Goal: Information Seeking & Learning: Learn about a topic

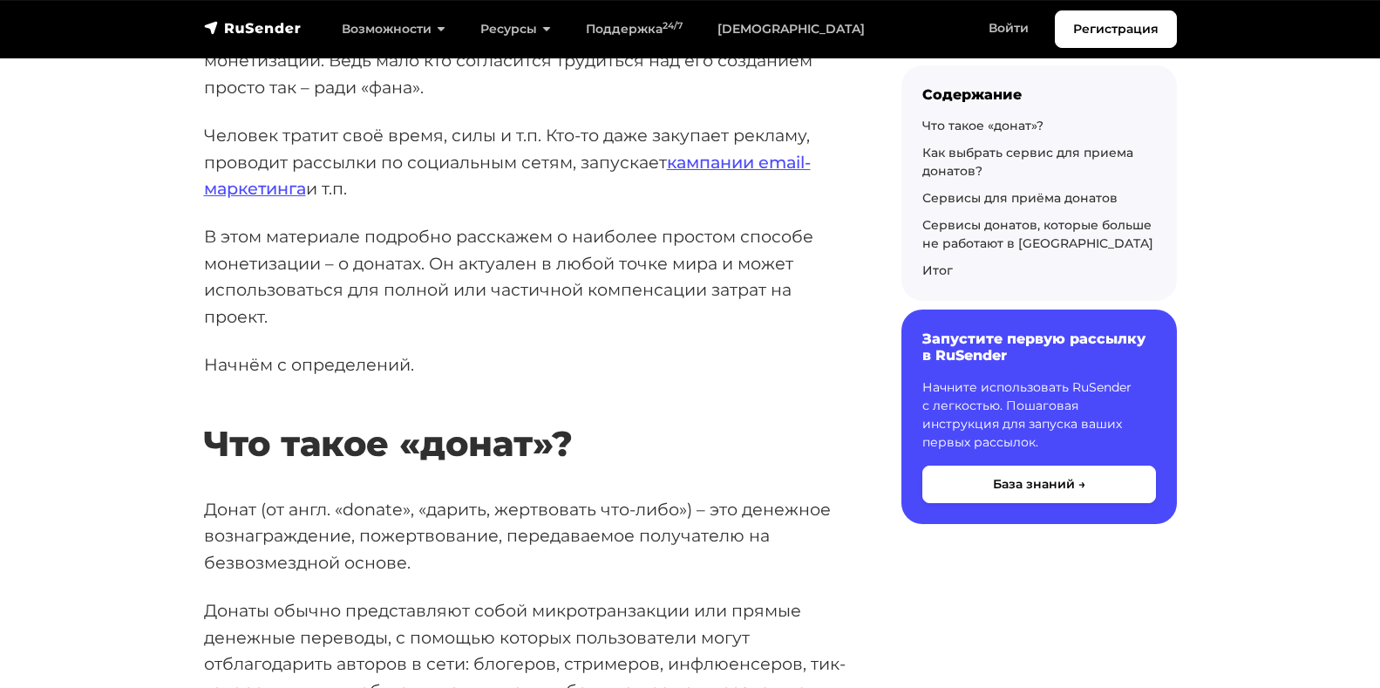
scroll to position [369, 0]
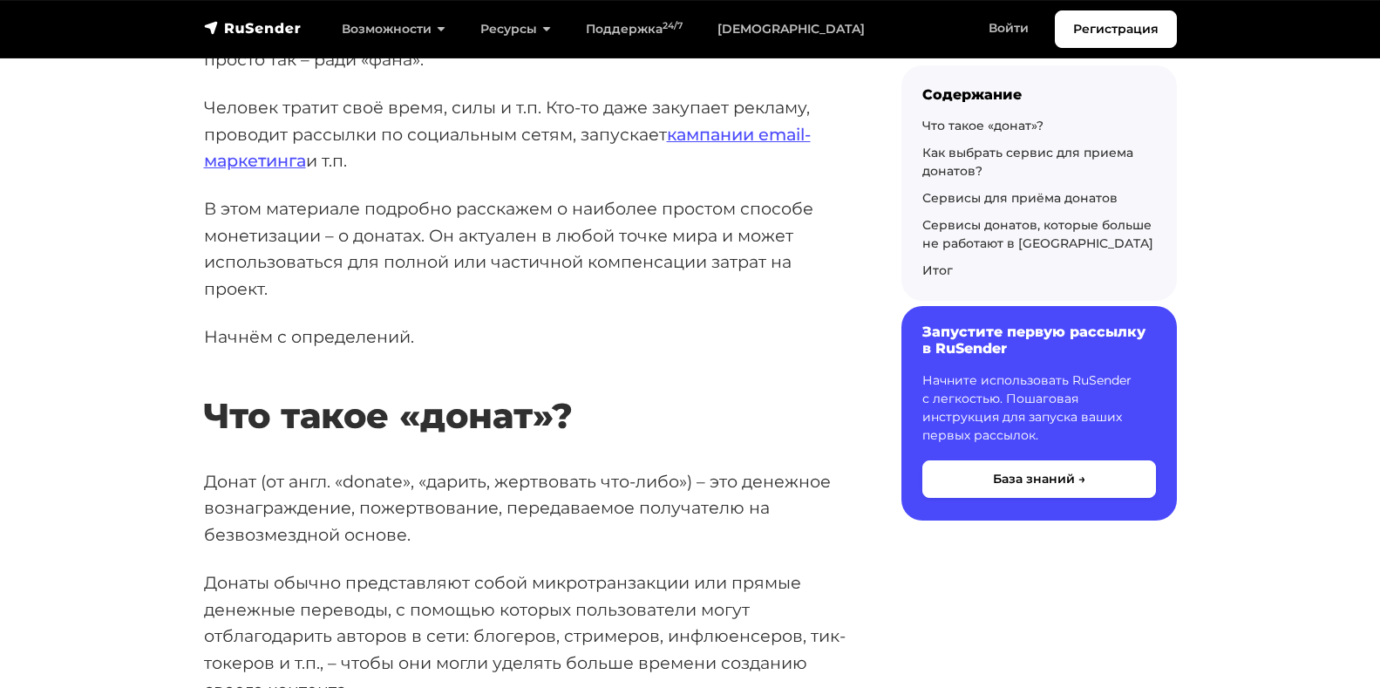
click at [954, 334] on h6 "Запустите первую рассылку в RuSender" at bounding box center [1039, 339] width 234 height 33
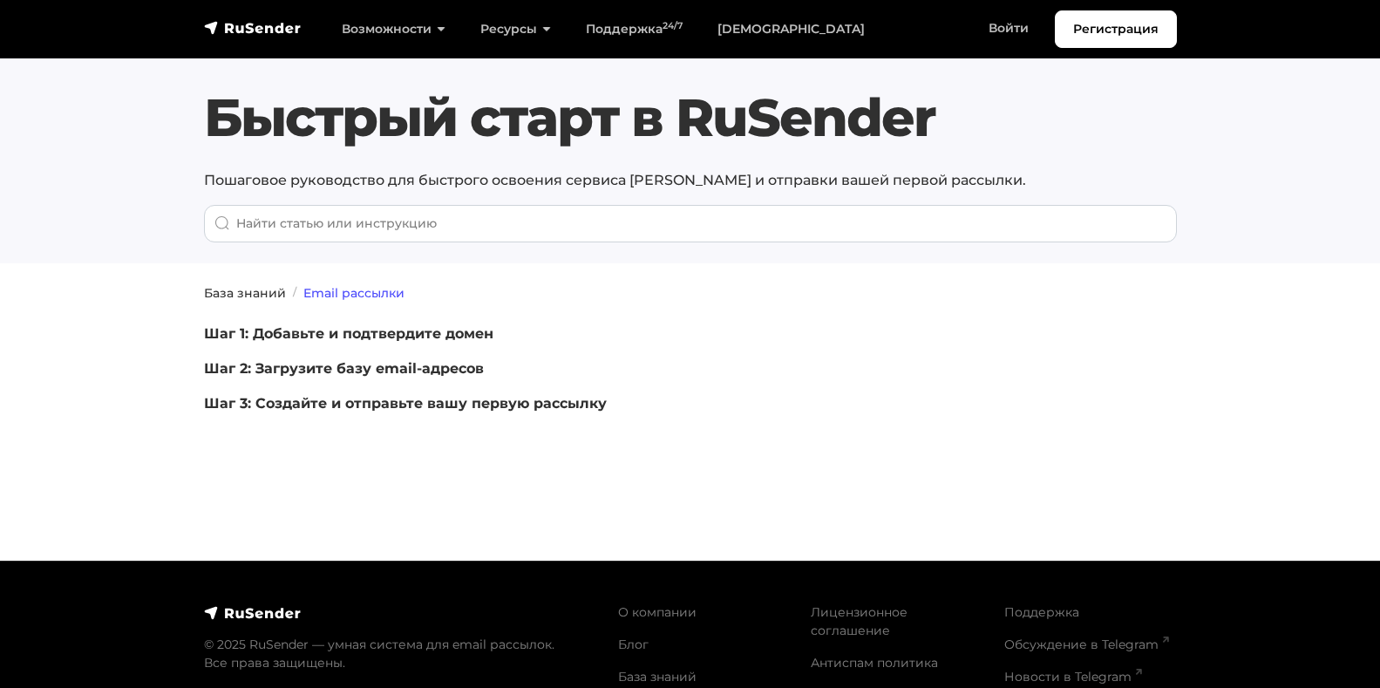
click at [319, 285] on link "Email рассылки" at bounding box center [353, 293] width 101 height 16
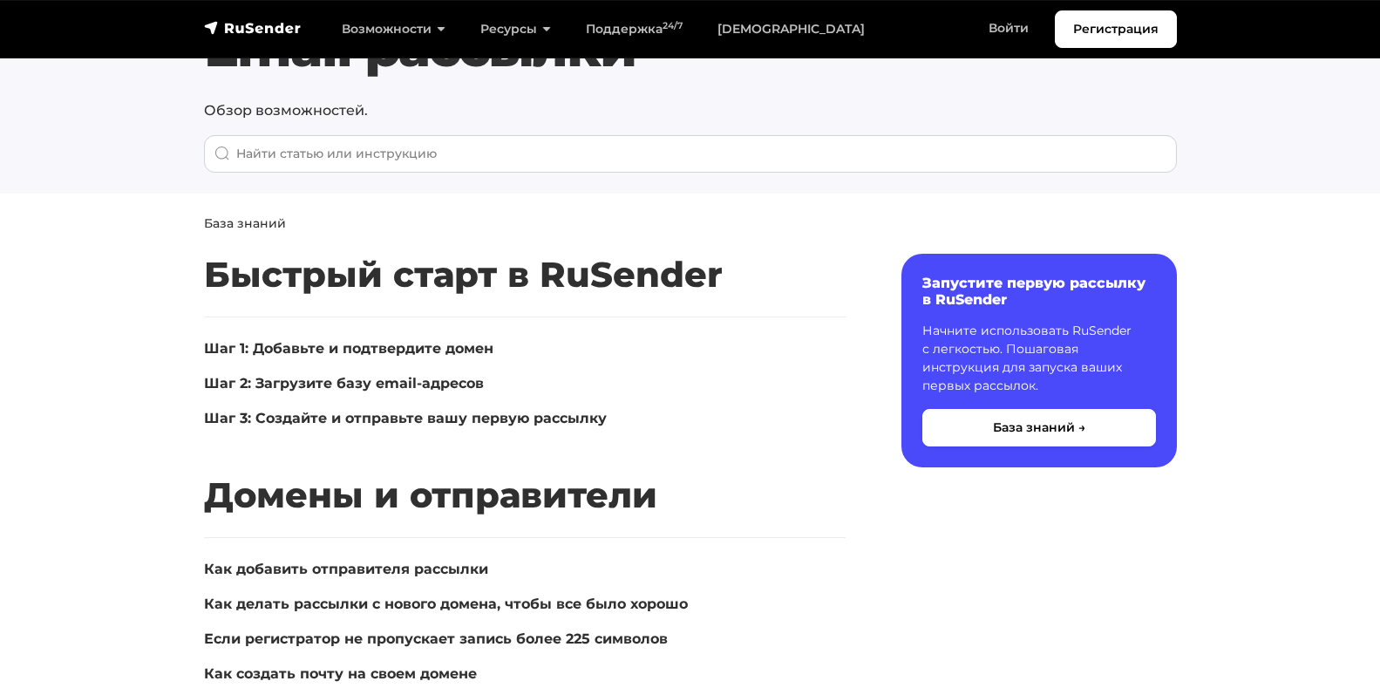
scroll to position [84, 0]
